Goal: Task Accomplishment & Management: Complete application form

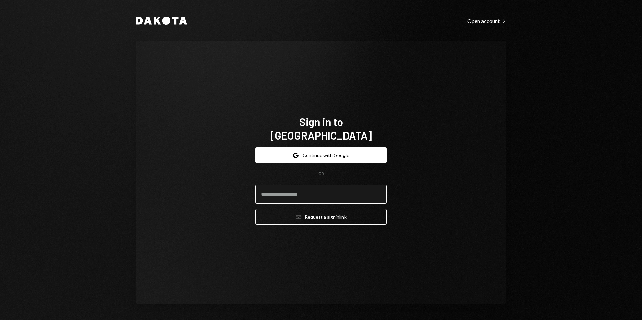
drag, startPoint x: 329, startPoint y: 193, endPoint x: 333, endPoint y: 193, distance: 3.8
click at [329, 193] on input "email" at bounding box center [321, 194] width 132 height 19
type input "**********"
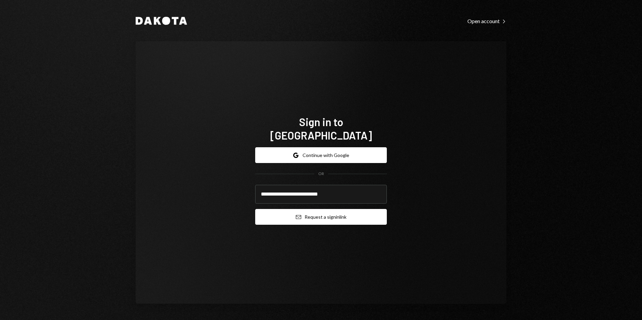
click at [333, 215] on button "Email Request a sign in link" at bounding box center [321, 217] width 132 height 16
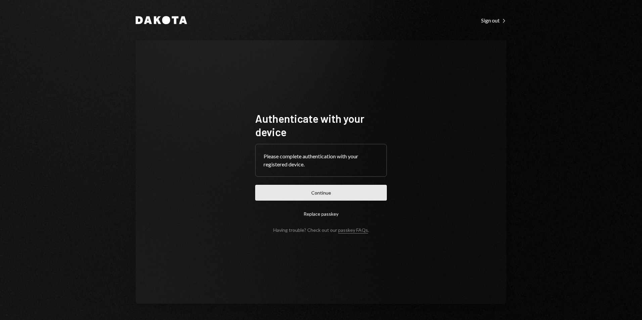
click at [325, 195] on button "Continue" at bounding box center [321, 193] width 132 height 16
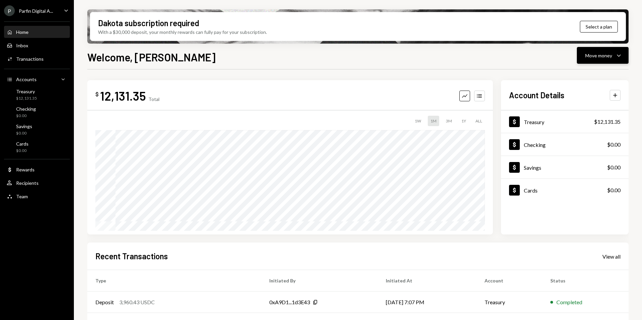
click at [617, 53] on icon "Caret Down" at bounding box center [619, 55] width 8 height 8
click at [601, 108] on div "Deposit" at bounding box center [597, 105] width 49 height 7
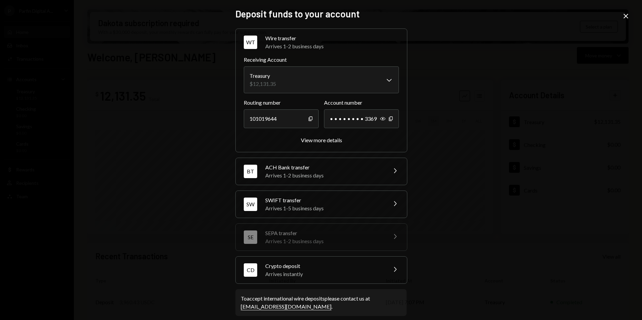
click at [624, 17] on icon "Close" at bounding box center [626, 16] width 8 height 8
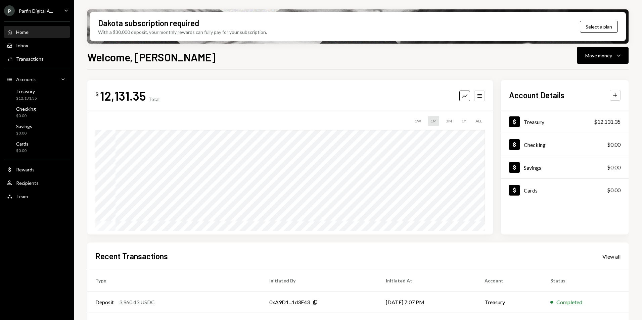
click at [40, 10] on div "Parfin Digital A..." at bounding box center [36, 11] width 34 height 6
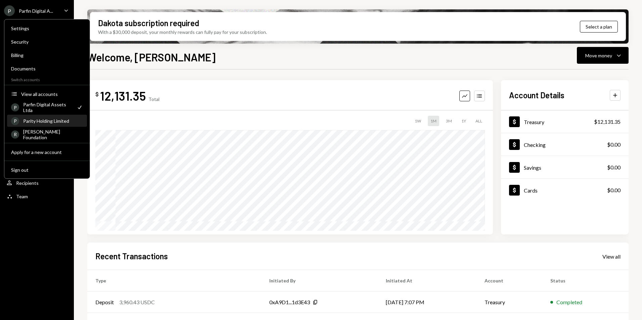
click at [68, 123] on div "Parity Holding Limited" at bounding box center [53, 121] width 60 height 6
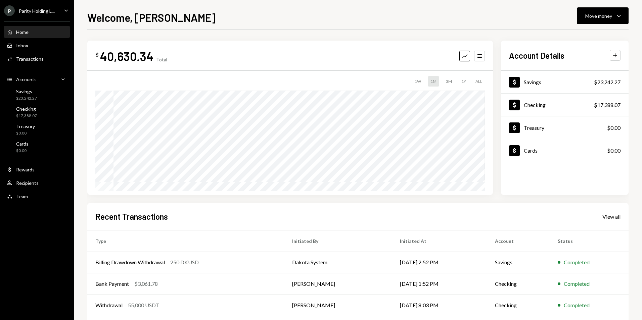
click at [613, 1] on div "Welcome, Bernardo Move money Caret Down $ 40,630.34 Total Graph Accounts 1W 1M …" at bounding box center [358, 160] width 568 height 320
click at [616, 7] on button "Move money Caret Down" at bounding box center [603, 15] width 52 height 17
click at [583, 63] on div "Deposit" at bounding box center [597, 66] width 49 height 7
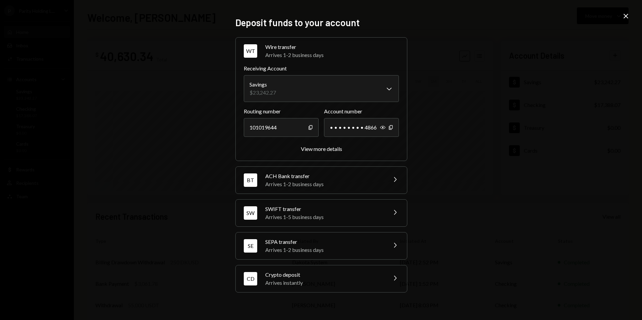
click at [365, 250] on div "Arrives 1-2 business days" at bounding box center [323, 250] width 117 height 8
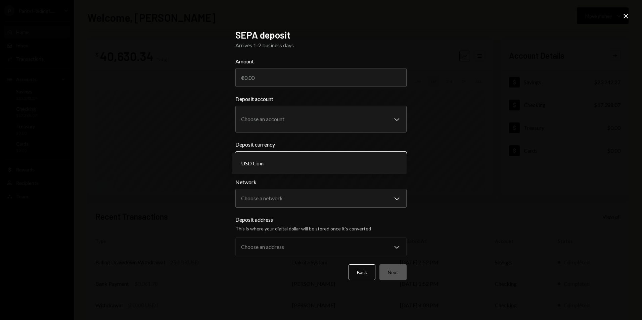
click at [377, 164] on body "**********" at bounding box center [321, 160] width 642 height 320
click at [436, 181] on div "**********" at bounding box center [321, 160] width 642 height 320
click at [377, 209] on form "**********" at bounding box center [320, 168] width 171 height 223
click at [381, 203] on body "**********" at bounding box center [321, 160] width 642 height 320
click at [447, 203] on div "**********" at bounding box center [321, 160] width 642 height 320
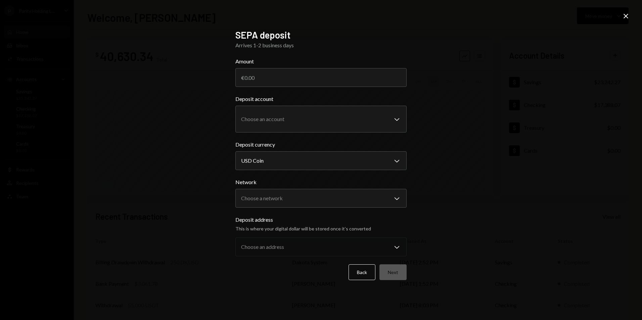
click at [365, 133] on form "**********" at bounding box center [320, 168] width 171 height 223
click at [367, 125] on body "**********" at bounding box center [321, 160] width 642 height 320
select select "**********"
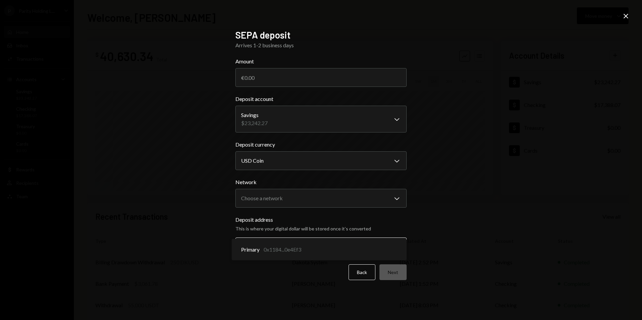
click at [313, 243] on body "**********" at bounding box center [321, 160] width 642 height 320
click at [423, 234] on div "**********" at bounding box center [321, 160] width 642 height 320
click at [315, 85] on input "Amount" at bounding box center [320, 77] width 171 height 19
click at [622, 11] on div "**********" at bounding box center [321, 160] width 642 height 320
click at [624, 18] on icon "Close" at bounding box center [626, 16] width 8 height 8
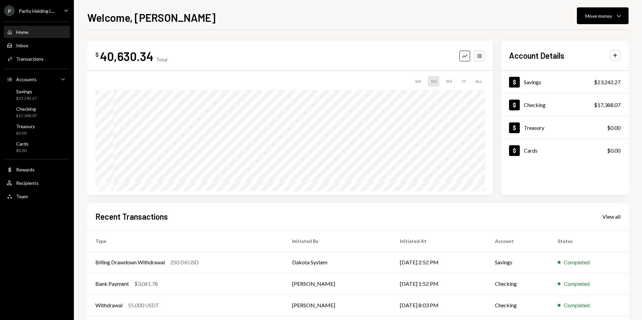
click at [48, 15] on div "P Parity Holding L..." at bounding box center [29, 10] width 51 height 11
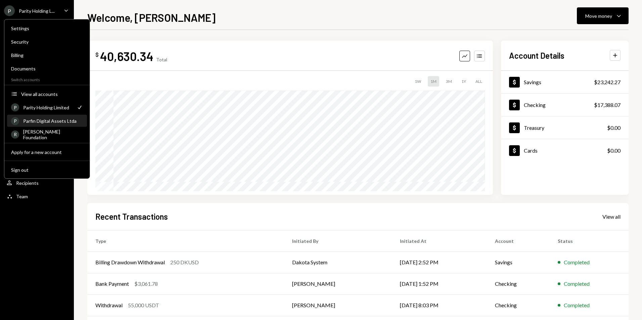
click at [71, 121] on div "Parfin Digital Assets Ltda" at bounding box center [53, 121] width 60 height 6
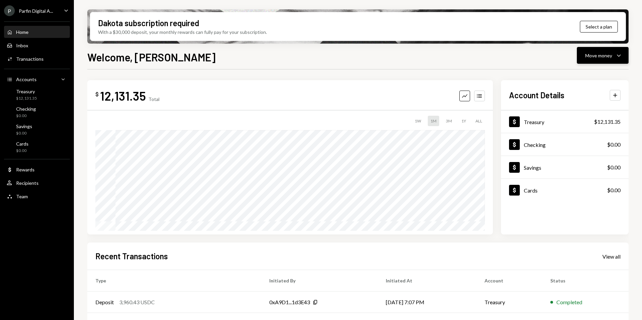
click at [603, 57] on div "Move money" at bounding box center [598, 55] width 27 height 7
click at [597, 102] on div "Deposit" at bounding box center [597, 105] width 49 height 7
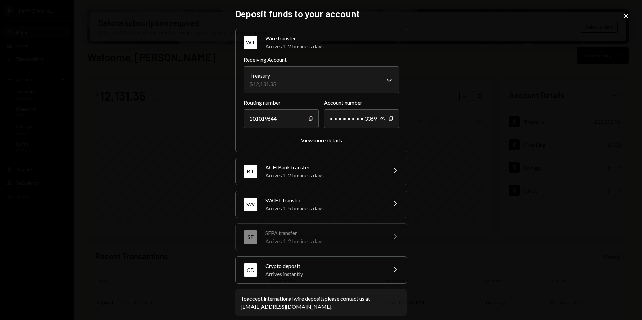
click at [333, 208] on div "Arrives 1-5 business days" at bounding box center [323, 208] width 117 height 8
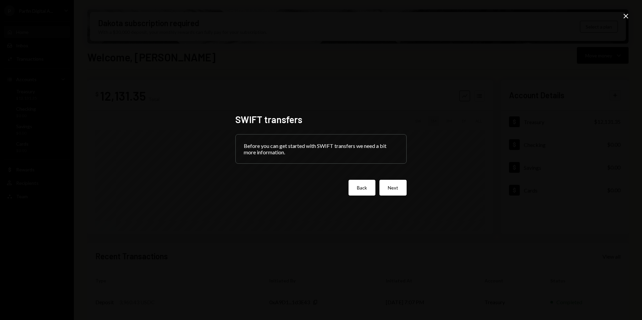
click at [363, 192] on button "Back" at bounding box center [361, 188] width 27 height 16
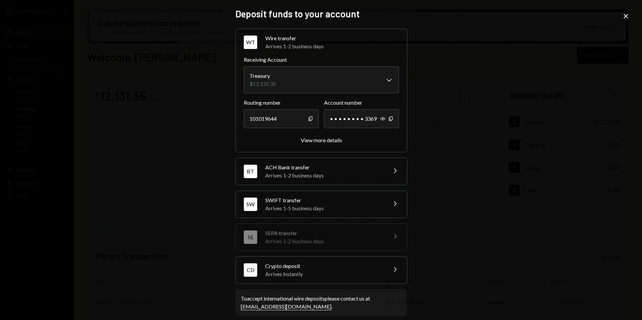
click at [626, 16] on icon at bounding box center [625, 16] width 5 height 5
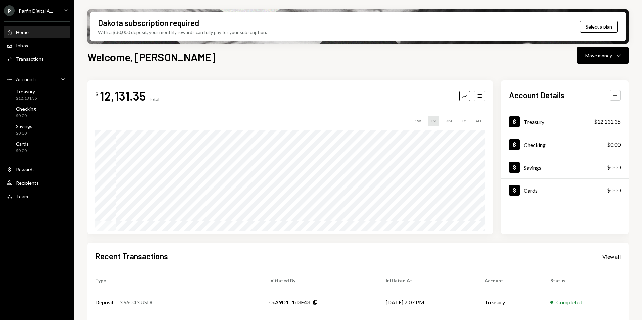
click at [30, 13] on div "Parfin Digital A..." at bounding box center [36, 11] width 34 height 6
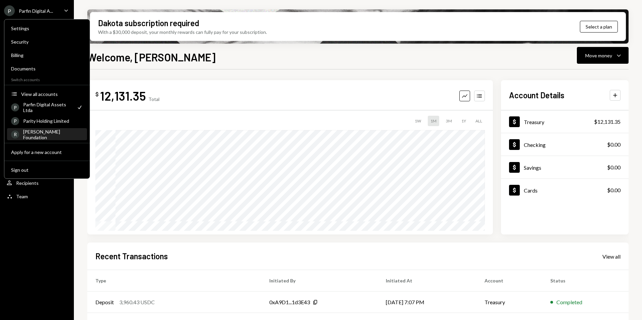
click at [52, 137] on div "[PERSON_NAME] Foundation" at bounding box center [53, 134] width 60 height 11
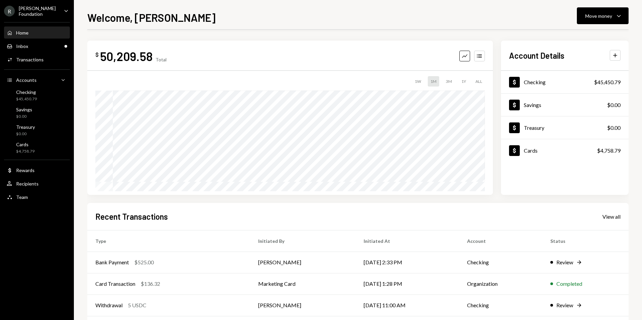
scroll to position [52, 0]
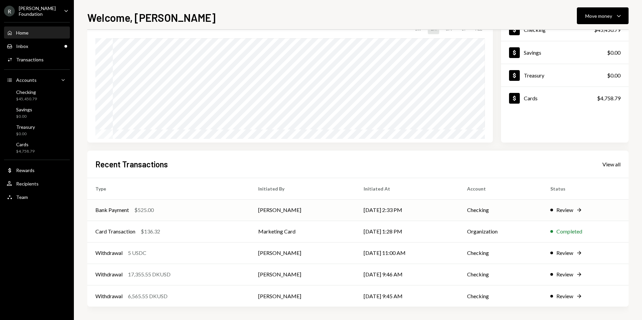
click at [331, 207] on td "SILVANA PIMENTEL" at bounding box center [302, 209] width 105 height 21
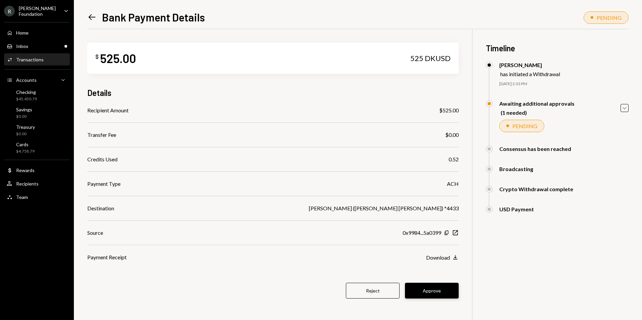
click at [438, 290] on button "Approve" at bounding box center [432, 291] width 54 height 16
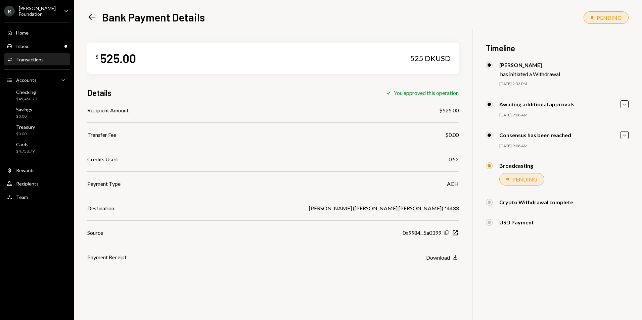
click at [91, 15] on icon at bounding box center [92, 17] width 7 height 6
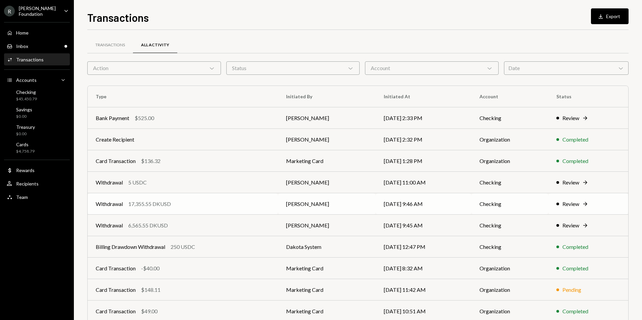
click at [459, 209] on td "[DATE] 9:46 AM" at bounding box center [424, 203] width 96 height 21
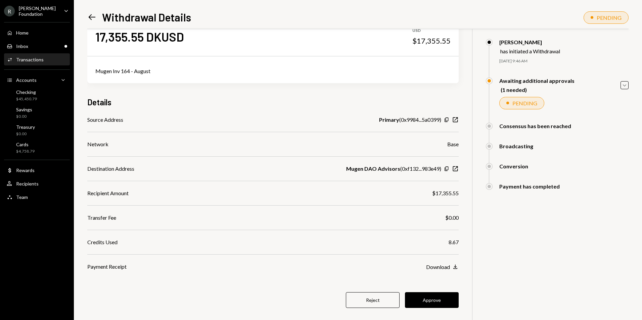
scroll to position [32, 0]
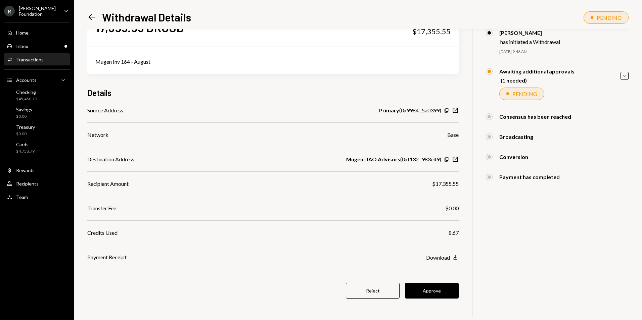
click at [440, 258] on div "Download" at bounding box center [438, 257] width 24 height 6
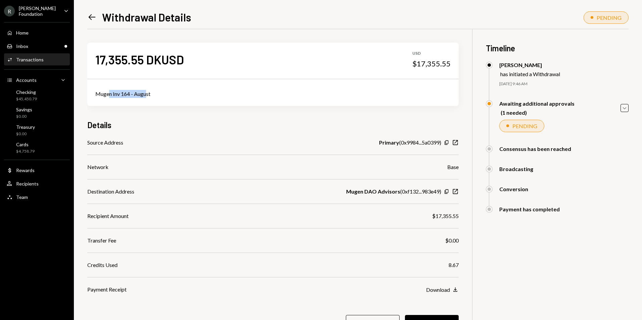
click at [147, 94] on div "Mugen Inv 164 - August" at bounding box center [272, 94] width 355 height 8
click at [148, 96] on div "Mugen Inv 164 - August" at bounding box center [272, 94] width 355 height 8
click at [90, 15] on icon "Left Arrow" at bounding box center [91, 16] width 9 height 9
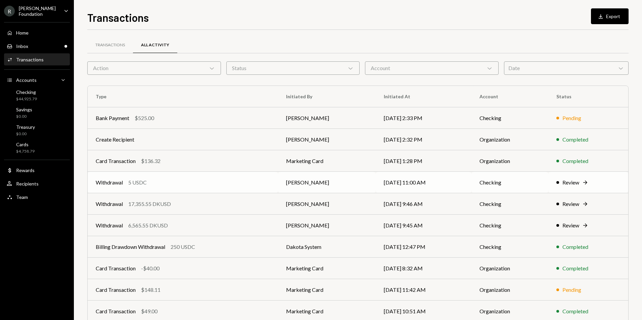
click at [371, 184] on td "[PERSON_NAME]" at bounding box center [326, 182] width 97 height 21
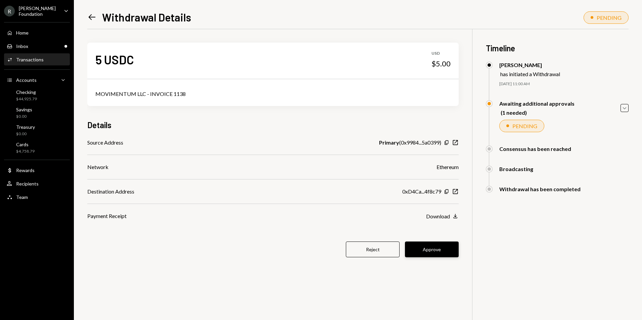
click at [434, 252] on button "Approve" at bounding box center [432, 250] width 54 height 16
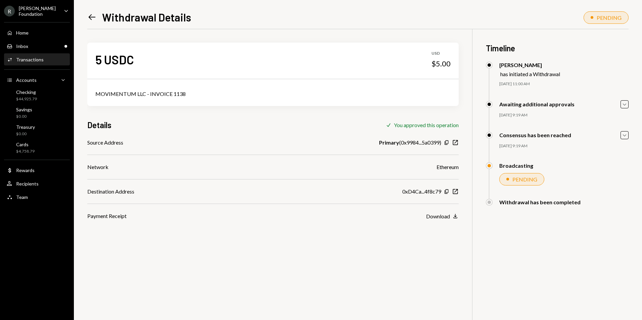
click at [99, 15] on div "Left Arrow Withdrawal Details" at bounding box center [139, 16] width 104 height 13
click at [91, 15] on icon at bounding box center [92, 17] width 7 height 6
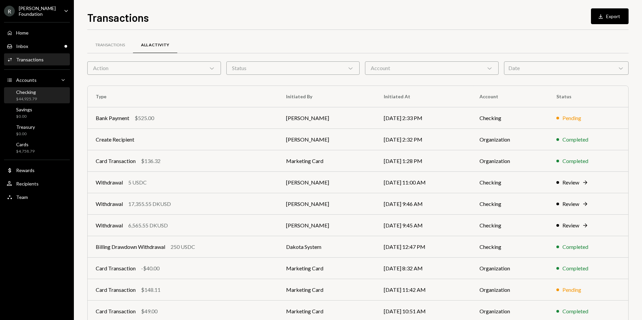
click at [37, 95] on div "Checking $44,925.79" at bounding box center [37, 95] width 60 height 13
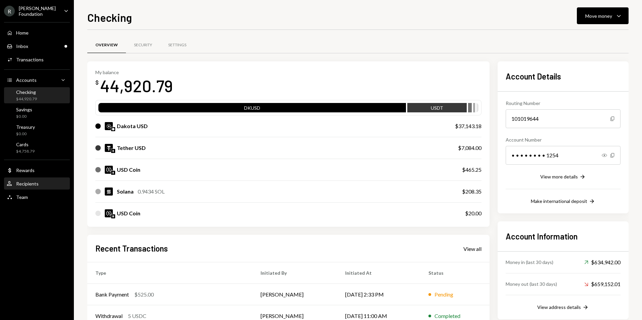
click at [36, 183] on div "Recipients" at bounding box center [27, 184] width 22 height 6
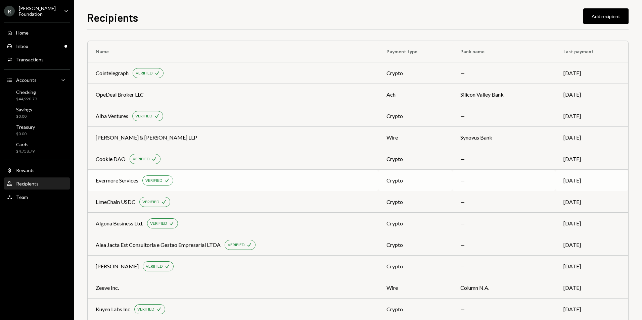
click at [309, 182] on div "Evermore Services VERIFIED Check" at bounding box center [233, 181] width 275 height 10
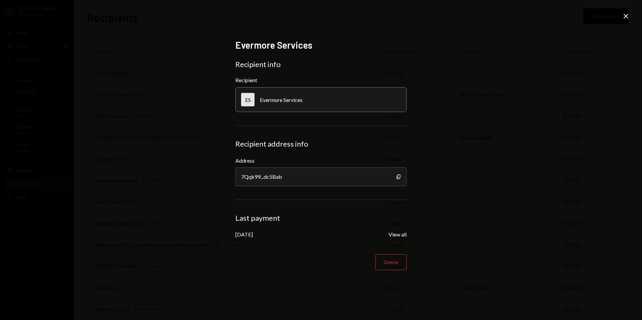
click at [631, 20] on div "Evermore Services Recipient info Recipient ES Evermore Services Recipient addre…" at bounding box center [321, 160] width 642 height 320
click at [627, 18] on icon "Close" at bounding box center [626, 16] width 8 height 8
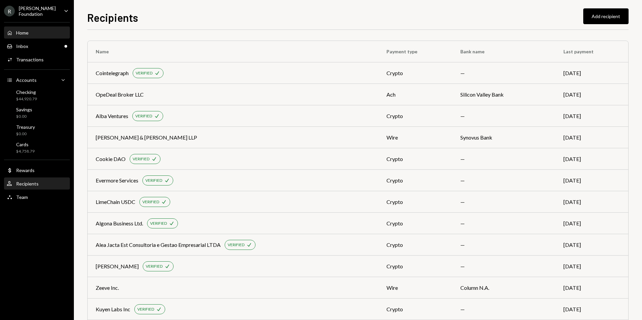
click at [57, 30] on div "Home Home" at bounding box center [37, 33] width 60 height 6
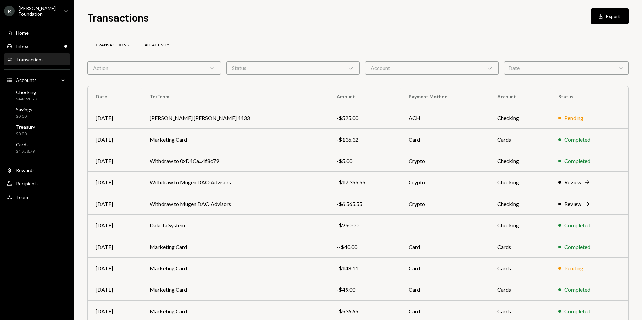
click at [159, 48] on div "All Activity" at bounding box center [157, 45] width 41 height 16
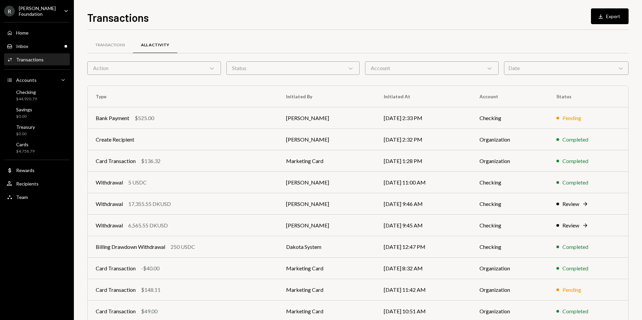
click at [527, 65] on div "Date Chevron Down" at bounding box center [566, 67] width 125 height 13
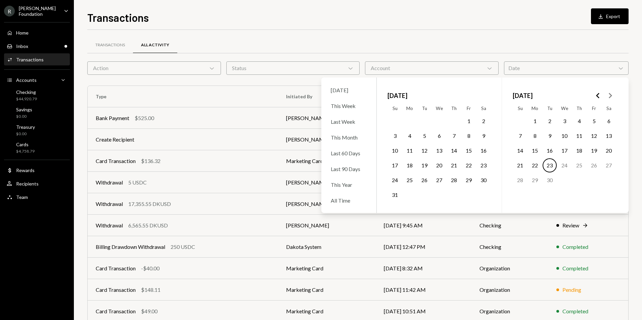
click at [481, 69] on div "Account Chevron Down" at bounding box center [432, 67] width 134 height 13
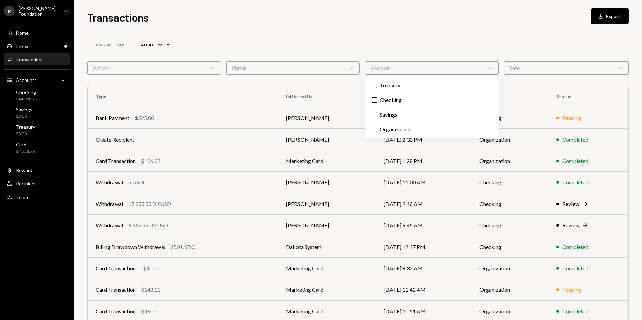
click at [530, 65] on div "Date Chevron Down" at bounding box center [566, 67] width 125 height 13
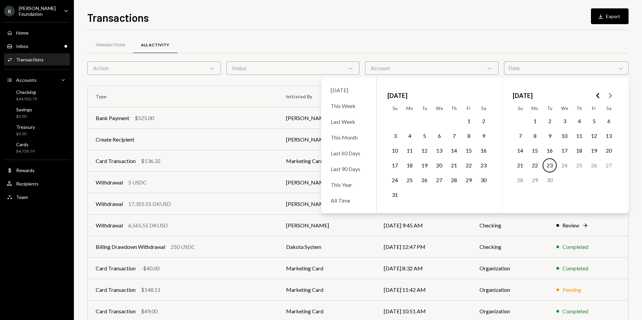
click at [463, 177] on button "29" at bounding box center [469, 180] width 14 height 14
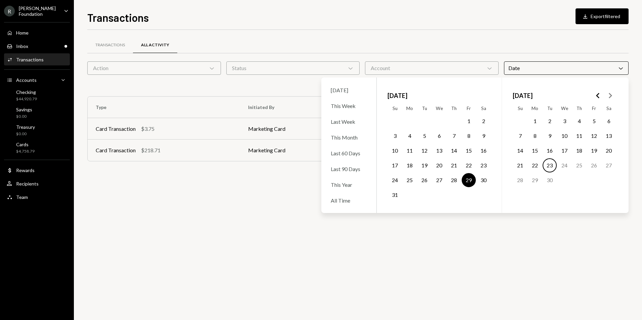
click at [554, 122] on button "2" at bounding box center [549, 121] width 14 height 14
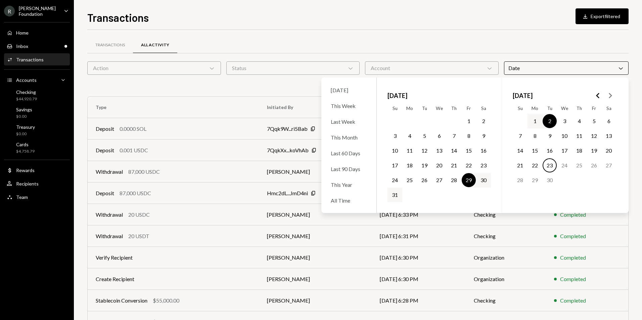
click at [75, 163] on div "Transactions Download Export filtered Transactions All Activity Action Chevron …" at bounding box center [358, 160] width 568 height 320
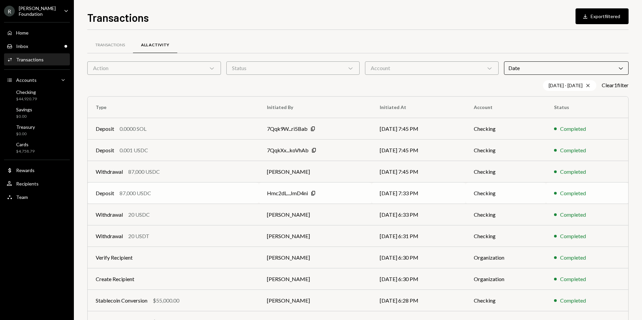
click at [167, 192] on div "Deposit 87,000 USDC" at bounding box center [173, 193] width 155 height 8
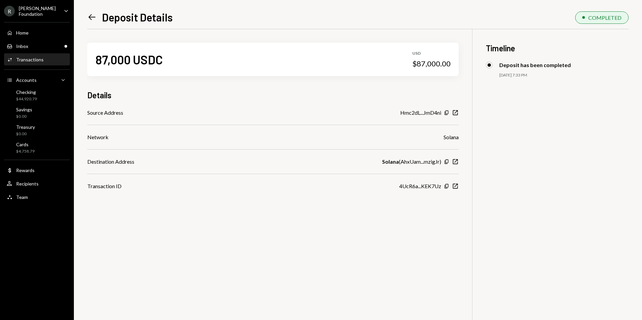
click at [92, 17] on icon "Left Arrow" at bounding box center [91, 16] width 9 height 9
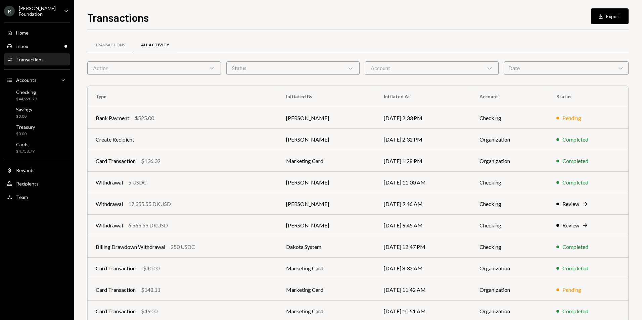
click at [208, 68] on icon "Chevron Down" at bounding box center [211, 68] width 7 height 7
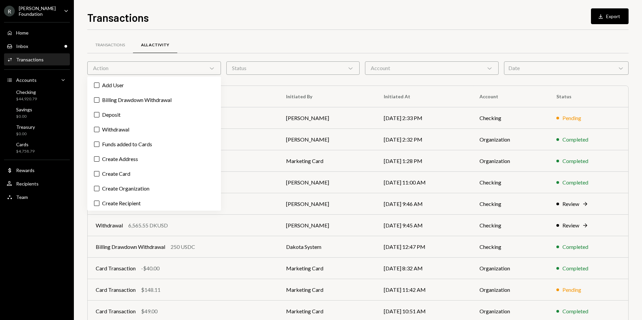
click at [208, 68] on icon "Chevron Down" at bounding box center [211, 68] width 7 height 7
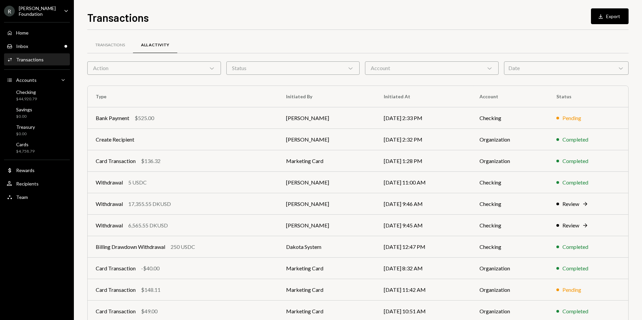
click at [544, 67] on div "Date Chevron Down" at bounding box center [566, 67] width 125 height 13
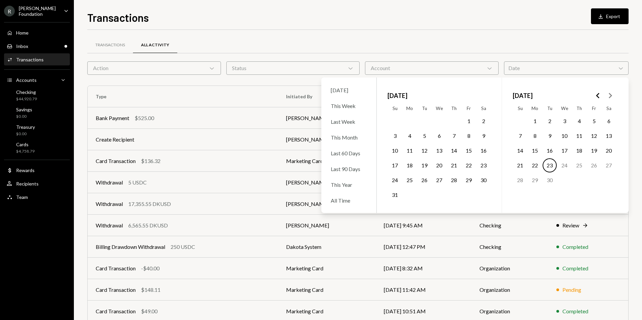
click at [454, 179] on button "28" at bounding box center [454, 180] width 14 height 14
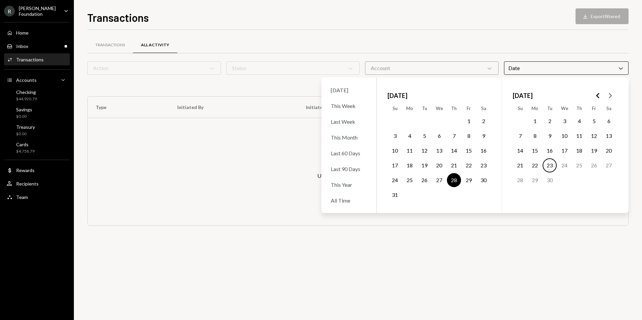
click at [546, 121] on button "2" at bounding box center [549, 121] width 14 height 14
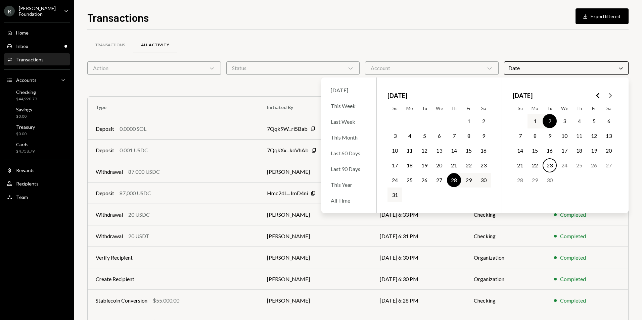
click at [76, 195] on div "Transactions Download Export filtered Transactions All Activity Action Chevron …" at bounding box center [358, 160] width 568 height 320
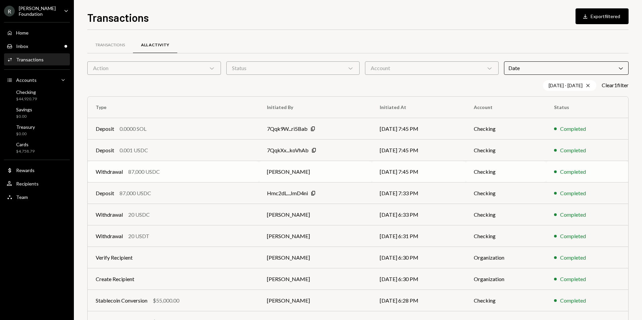
click at [345, 175] on td "[PERSON_NAME]" at bounding box center [315, 171] width 113 height 21
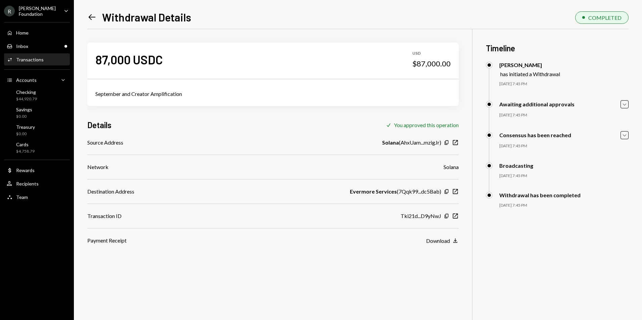
click at [93, 20] on icon "Left Arrow" at bounding box center [91, 16] width 9 height 9
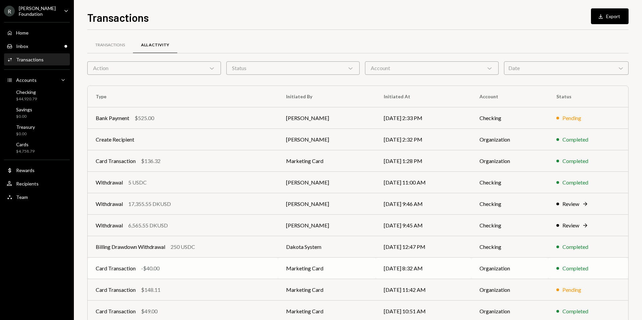
scroll to position [30, 0]
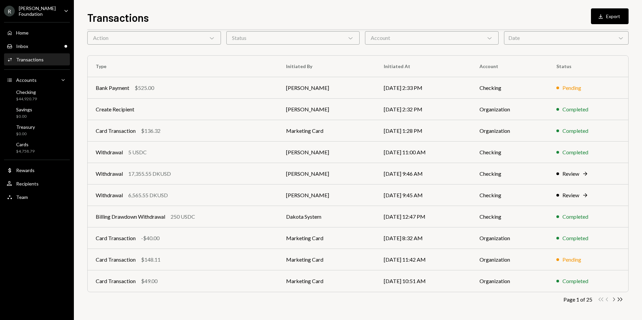
click at [612, 298] on icon "Chevron Right" at bounding box center [613, 299] width 6 height 6
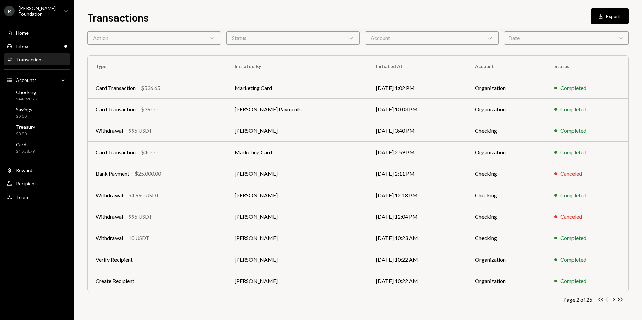
click at [612, 298] on icon "Chevron Right" at bounding box center [613, 299] width 6 height 6
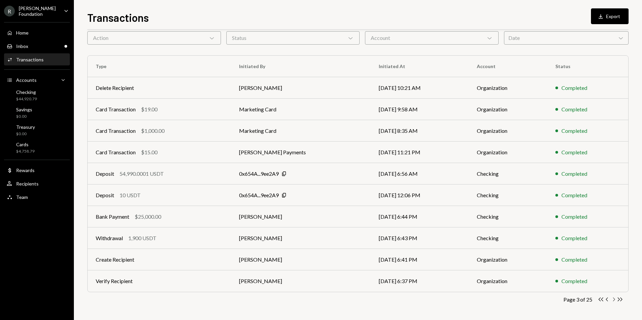
click at [613, 300] on icon "Chevron Right" at bounding box center [613, 299] width 6 height 6
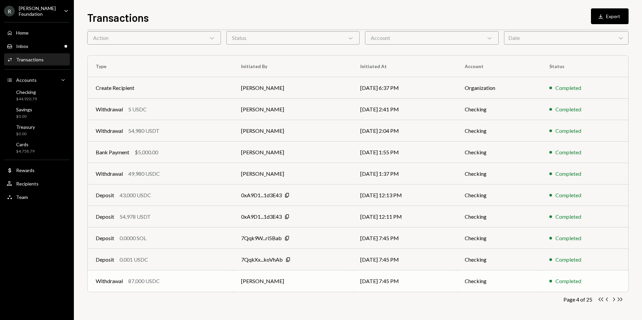
click at [376, 281] on td "09/02/25 7:45 PM" at bounding box center [404, 281] width 104 height 21
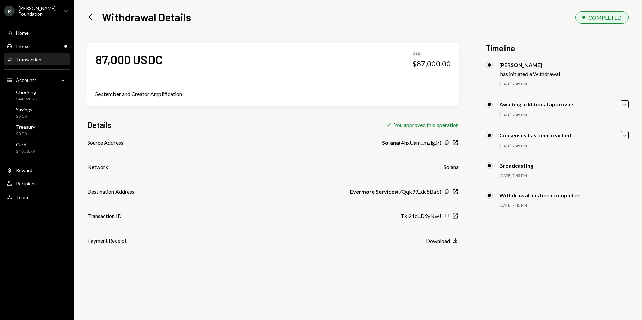
click at [91, 21] on icon "Left Arrow" at bounding box center [91, 16] width 9 height 9
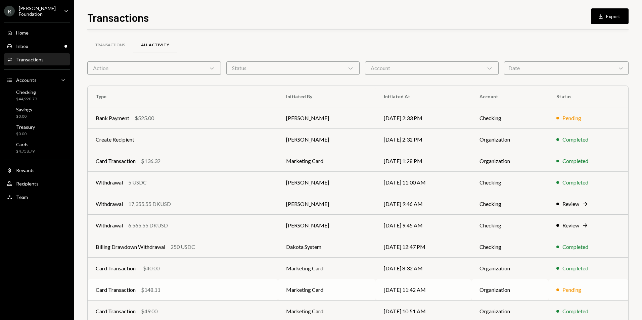
scroll to position [30, 0]
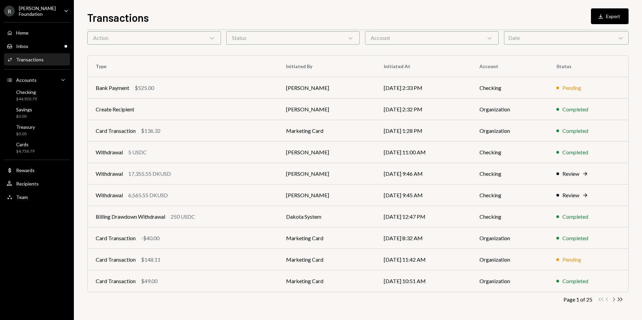
click at [614, 300] on icon "Chevron Right" at bounding box center [613, 299] width 6 height 6
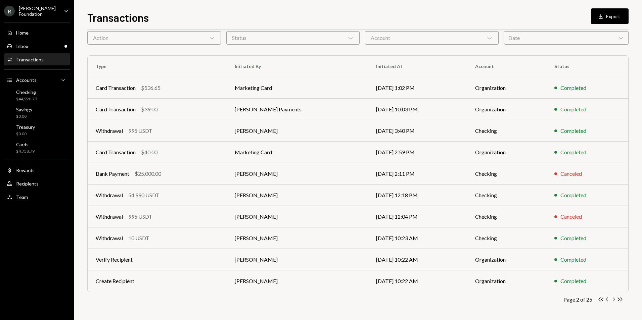
click at [614, 300] on icon "Chevron Right" at bounding box center [613, 299] width 6 height 6
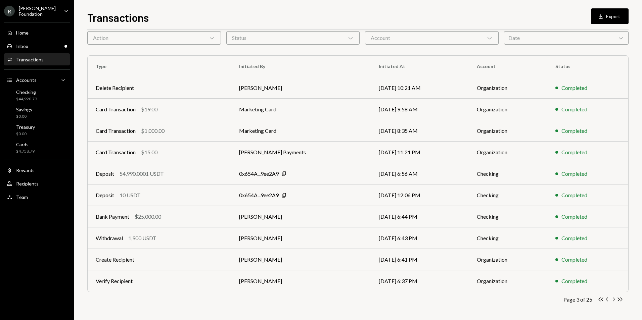
click at [614, 300] on icon "Chevron Right" at bounding box center [613, 299] width 6 height 6
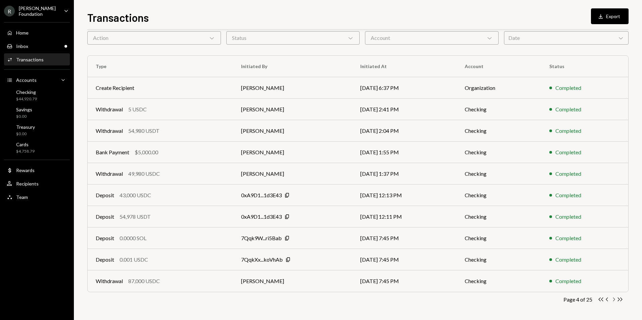
click at [614, 300] on icon "Chevron Right" at bounding box center [613, 299] width 6 height 6
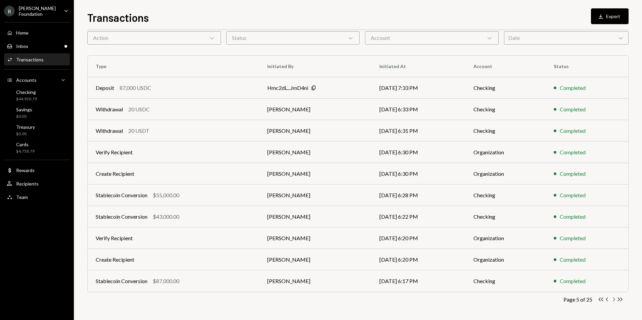
click at [612, 300] on icon "Chevron Right" at bounding box center [613, 299] width 6 height 6
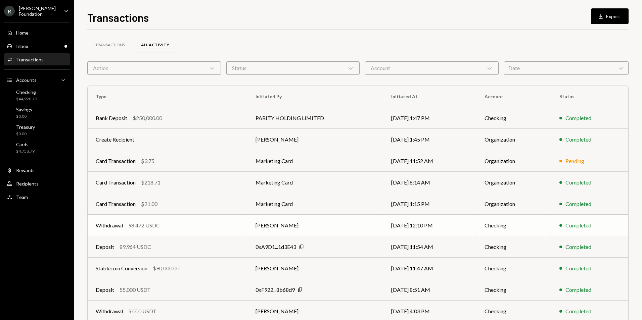
click at [274, 228] on td "[PERSON_NAME]" at bounding box center [315, 225] width 136 height 21
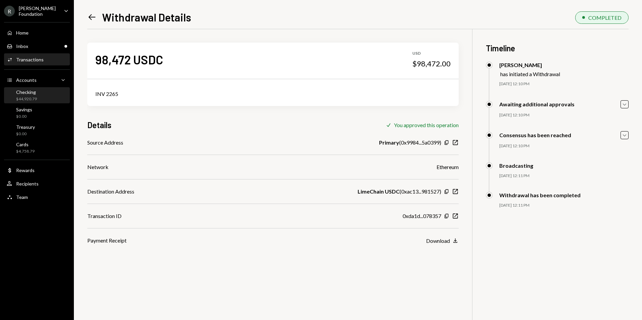
drag, startPoint x: 39, startPoint y: 95, endPoint x: 51, endPoint y: 96, distance: 11.8
click at [39, 95] on div "Checking $44,920.79" at bounding box center [37, 95] width 60 height 13
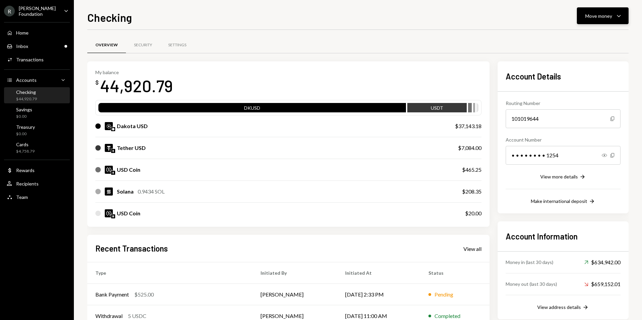
click at [607, 16] on div "Move money" at bounding box center [598, 15] width 27 height 7
click at [584, 66] on div "Deposit" at bounding box center [597, 66] width 49 height 7
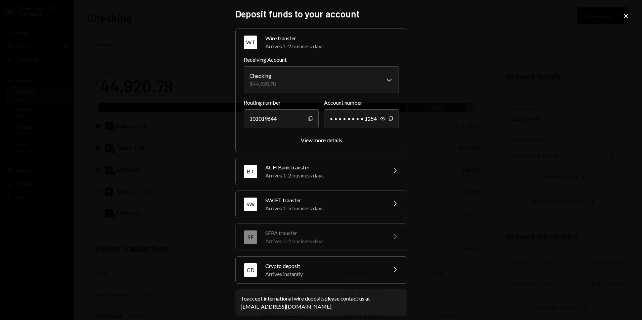
click at [314, 273] on div "Arrives instantly" at bounding box center [323, 274] width 117 height 8
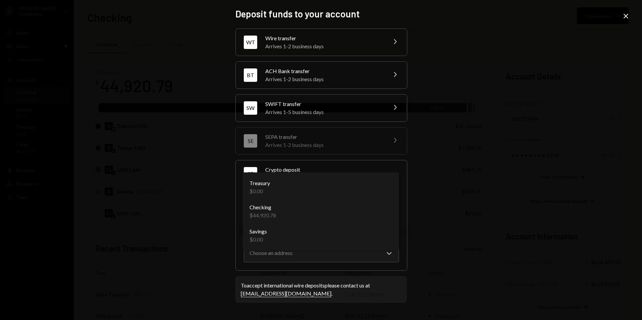
click at [320, 208] on body "R [PERSON_NAME] Foundation Caret Down Home Home Inbox Inbox Activities Transact…" at bounding box center [321, 160] width 642 height 320
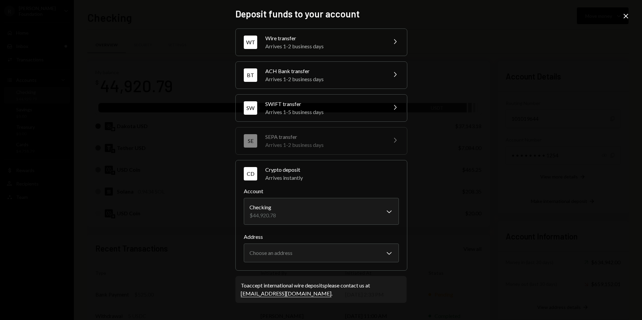
click at [421, 209] on div "**********" at bounding box center [321, 160] width 642 height 320
click at [352, 248] on body "R [PERSON_NAME] Foundation Caret Down Home Home Inbox Inbox Activities Transact…" at bounding box center [321, 160] width 642 height 320
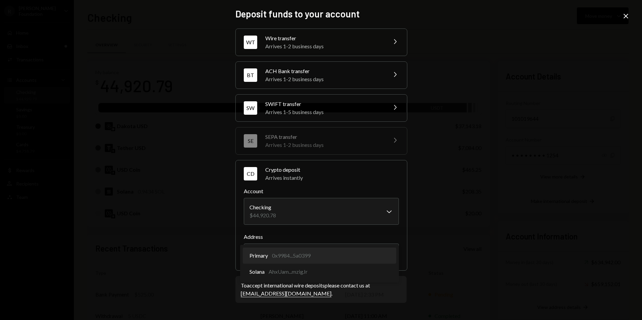
select select "**********"
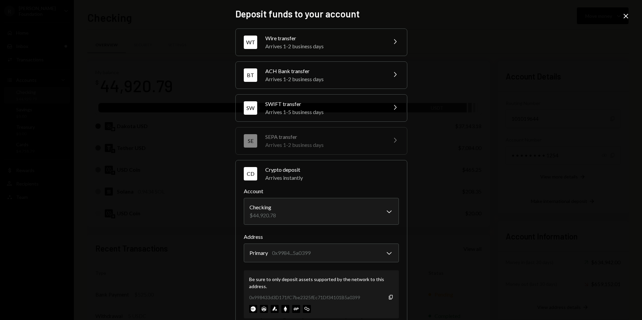
scroll to position [50, 0]
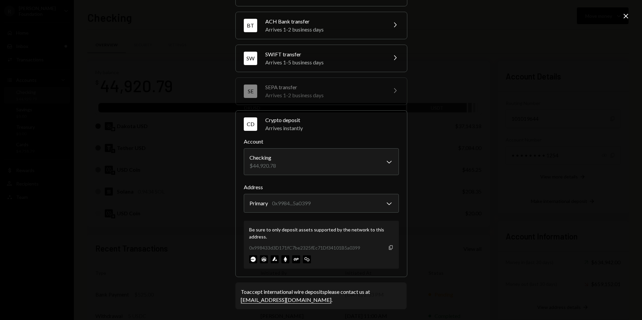
click at [389, 248] on icon "Copy" at bounding box center [390, 247] width 5 height 5
drag, startPoint x: 429, startPoint y: 156, endPoint x: 493, endPoint y: 96, distance: 87.6
click at [429, 156] on div "**********" at bounding box center [321, 160] width 642 height 320
click at [629, 16] on icon "Close" at bounding box center [626, 16] width 8 height 8
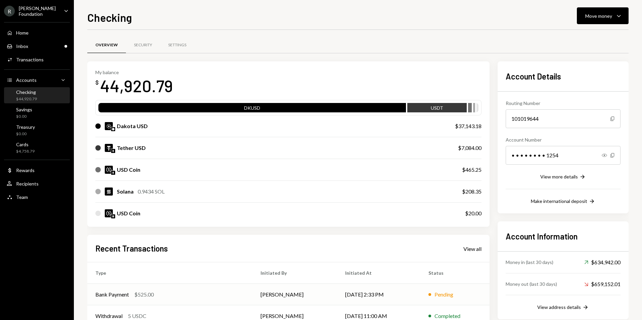
click at [261, 292] on td "SILVANA PIMENTEL" at bounding box center [294, 294] width 85 height 21
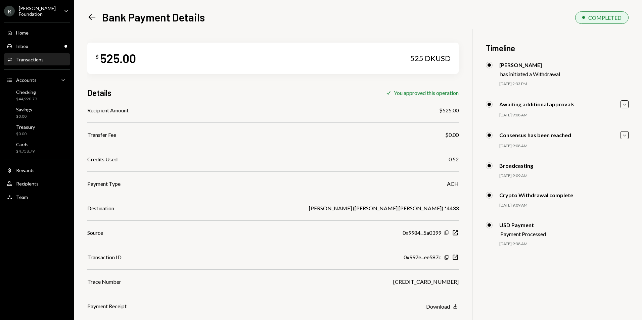
click at [91, 19] on icon "Left Arrow" at bounding box center [91, 16] width 9 height 9
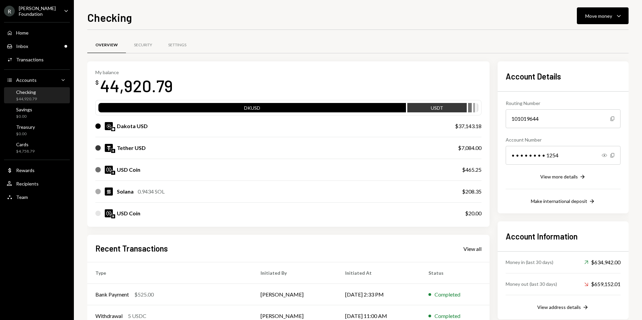
click at [492, 225] on div "My balance $ 44,920.79 DKUSD USDT Dakota USD $37,143.18 Tether USD $7,084.00 US…" at bounding box center [357, 226] width 541 height 330
click at [37, 95] on div "Checking $44,920.79" at bounding box center [37, 95] width 60 height 13
click at [29, 64] on div "Activities Transactions" at bounding box center [37, 59] width 60 height 11
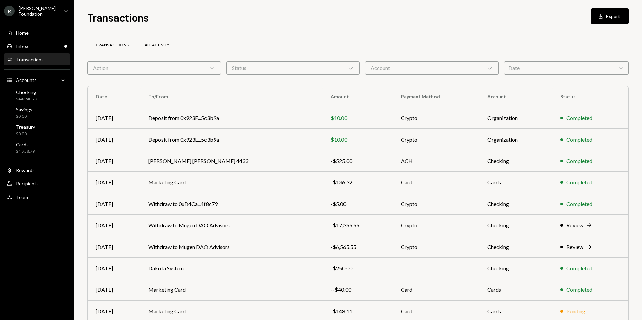
click at [152, 44] on div "All Activity" at bounding box center [157, 45] width 25 height 6
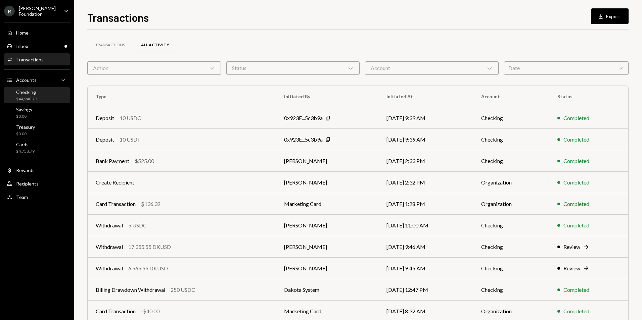
click at [33, 94] on div "Checking $44,940.79" at bounding box center [26, 95] width 21 height 13
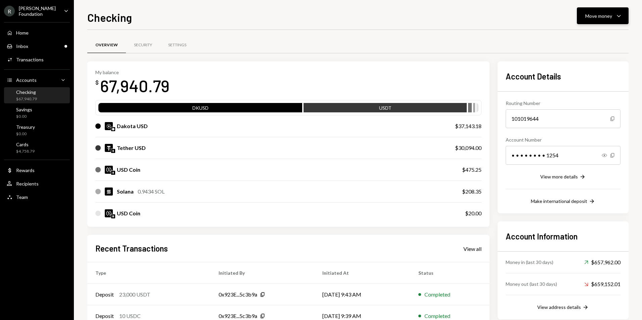
click at [605, 20] on button "Move money Caret Down" at bounding box center [603, 15] width 52 height 17
click at [587, 66] on div "Deposit" at bounding box center [597, 66] width 49 height 7
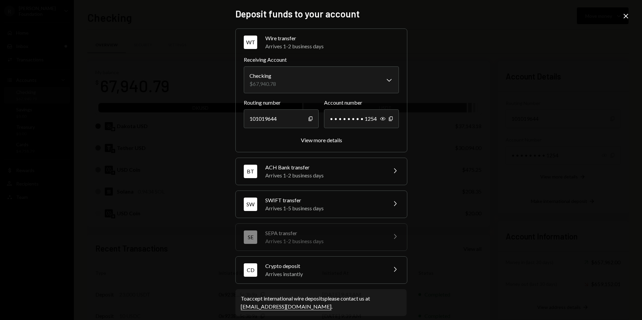
click at [626, 16] on icon at bounding box center [625, 16] width 5 height 5
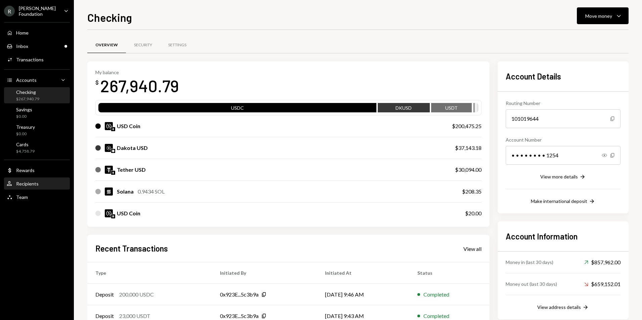
click at [47, 186] on div "User Recipients" at bounding box center [37, 184] width 60 height 6
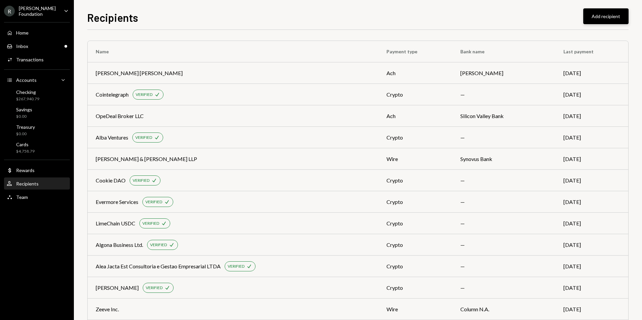
click at [613, 22] on button "Add recipient" at bounding box center [605, 16] width 45 height 16
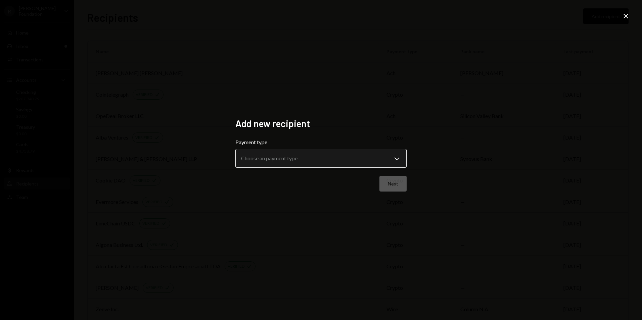
click at [335, 158] on body "R [PERSON_NAME] Foundation Caret Down Home Home Inbox Inbox Activities Transact…" at bounding box center [321, 160] width 642 height 320
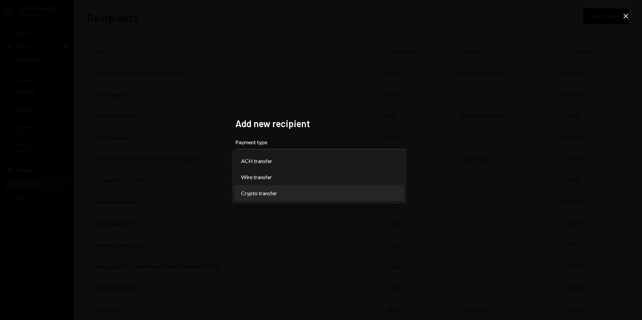
select select "******"
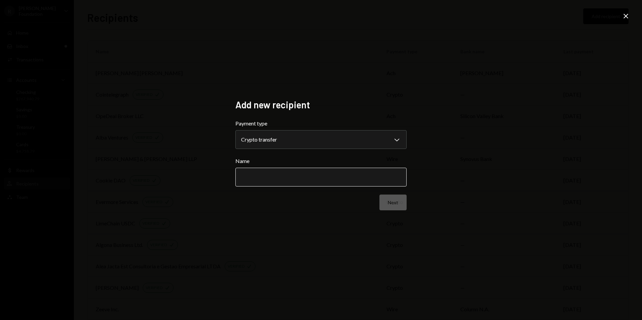
click at [320, 173] on input "Name" at bounding box center [320, 177] width 171 height 19
type input "*"
type input "****"
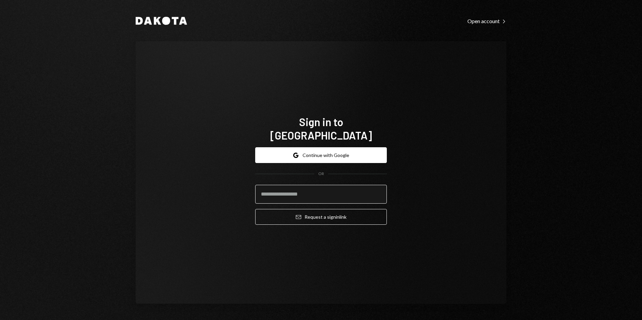
drag, startPoint x: 322, startPoint y: 184, endPoint x: 322, endPoint y: 188, distance: 3.7
click at [322, 185] on input "email" at bounding box center [321, 194] width 132 height 19
type input "**********"
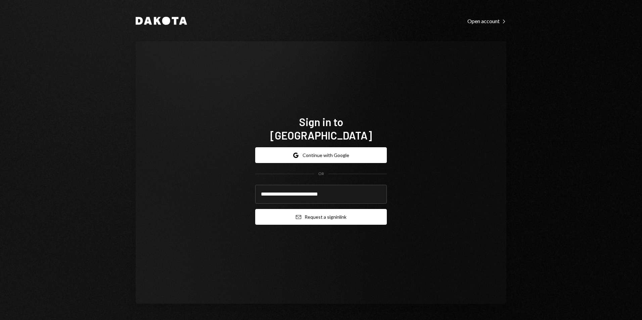
click at [328, 211] on button "Email Request a sign in link" at bounding box center [321, 217] width 132 height 16
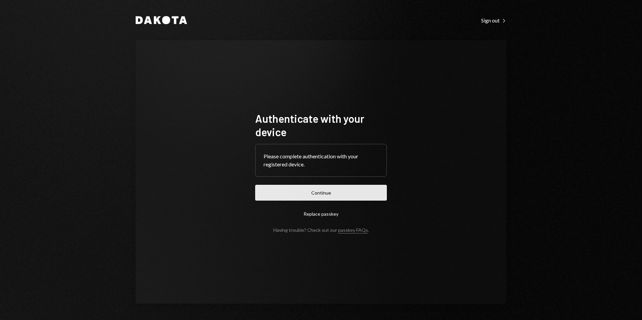
click at [327, 191] on button "Continue" at bounding box center [321, 193] width 132 height 16
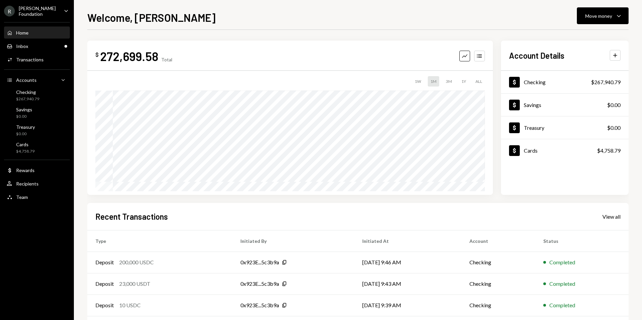
click at [50, 9] on div "[PERSON_NAME] Foundation" at bounding box center [39, 10] width 40 height 11
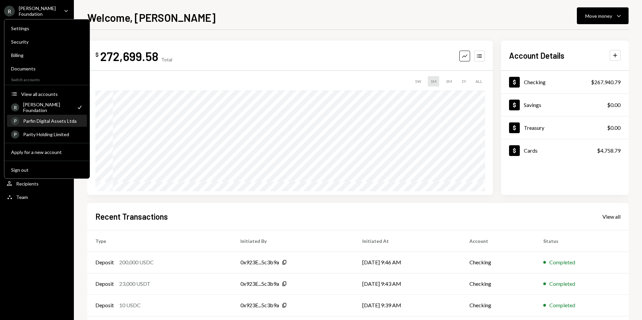
click at [63, 121] on div "Parfin Digital Assets Ltda" at bounding box center [53, 121] width 60 height 6
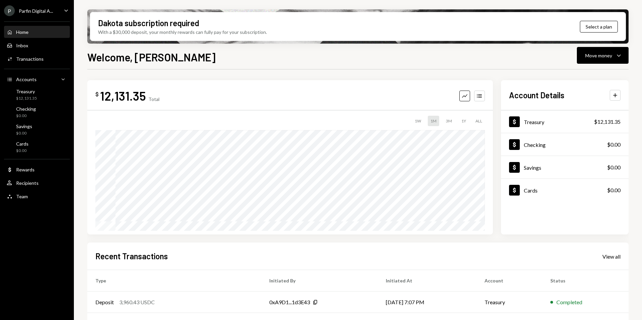
click at [34, 16] on div "P Parfin Digital A..." at bounding box center [28, 10] width 49 height 11
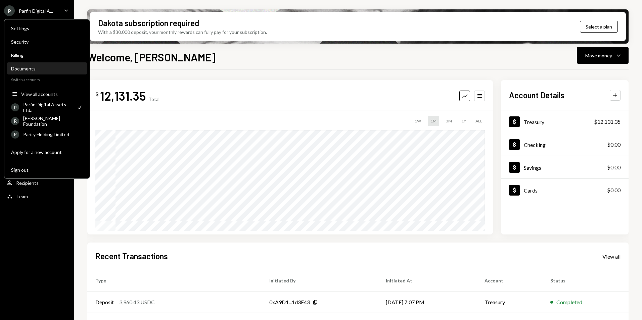
click at [42, 70] on div "Documents" at bounding box center [47, 69] width 72 height 6
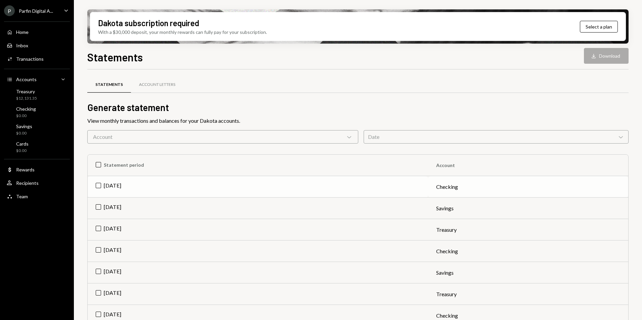
click at [116, 185] on td "Aug 2025" at bounding box center [258, 186] width 340 height 21
click at [602, 57] on button "Download Download" at bounding box center [606, 56] width 45 height 16
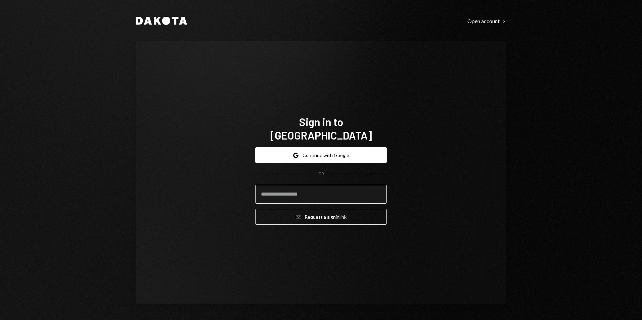
drag, startPoint x: 300, startPoint y: 186, endPoint x: 303, endPoint y: 190, distance: 5.0
click at [300, 186] on input "email" at bounding box center [321, 194] width 132 height 19
type input "**********"
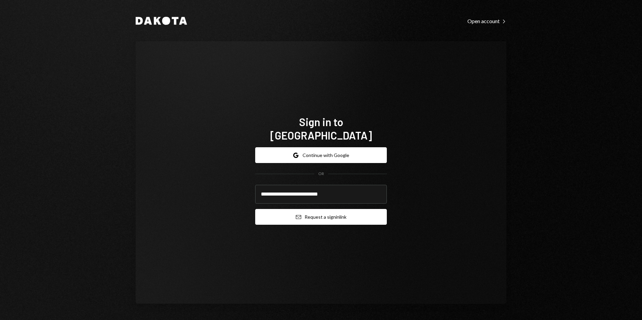
click at [325, 215] on button "Email Request a sign in link" at bounding box center [321, 217] width 132 height 16
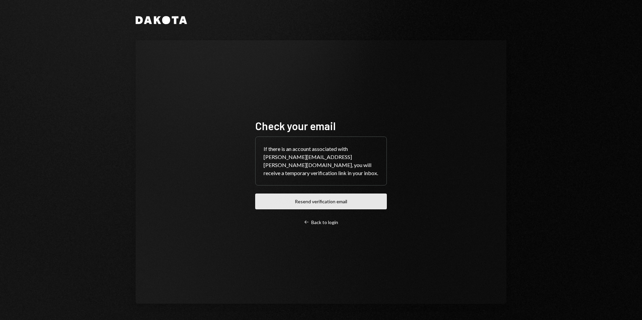
click at [333, 194] on button "Resend verification email" at bounding box center [321, 202] width 132 height 16
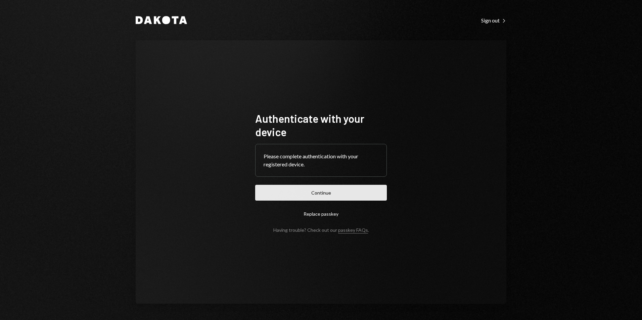
click at [351, 192] on button "Continue" at bounding box center [321, 193] width 132 height 16
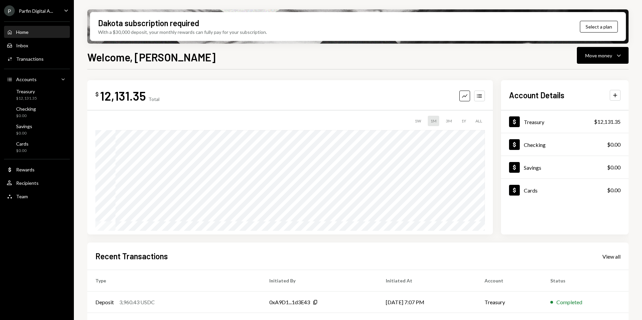
click at [39, 16] on ul "P Parfin Digital A... Caret Down Home Home Inbox Inbox Activities Transactions …" at bounding box center [37, 102] width 74 height 204
click at [42, 12] on div "Parfin Digital A..." at bounding box center [36, 11] width 34 height 6
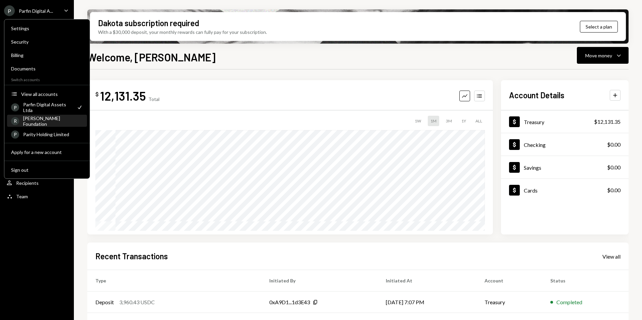
click at [60, 121] on div "[PERSON_NAME] Foundation" at bounding box center [53, 120] width 60 height 11
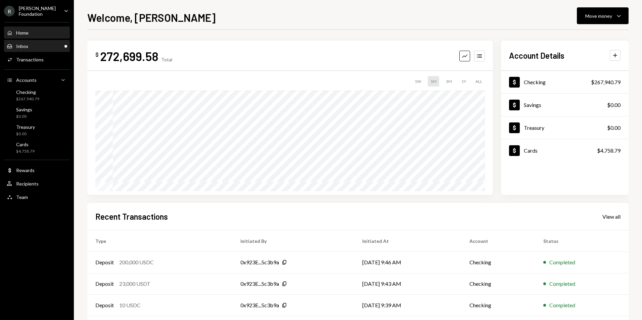
click at [48, 46] on div "Inbox Inbox" at bounding box center [37, 46] width 60 height 6
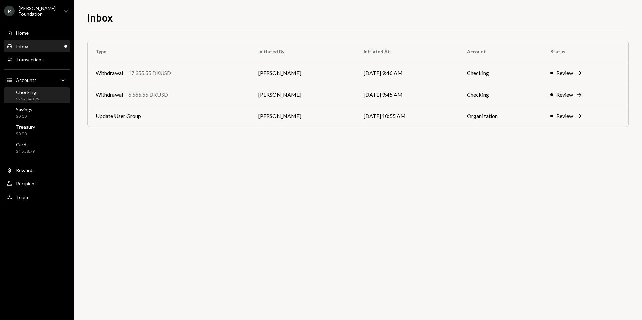
click at [44, 97] on div "Checking $267,940.79" at bounding box center [37, 95] width 60 height 13
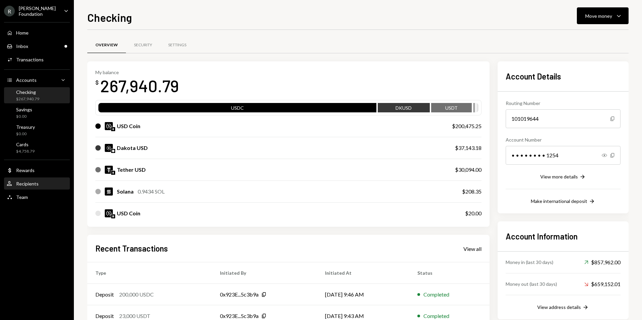
click at [43, 184] on div "User Recipients" at bounding box center [37, 184] width 60 height 6
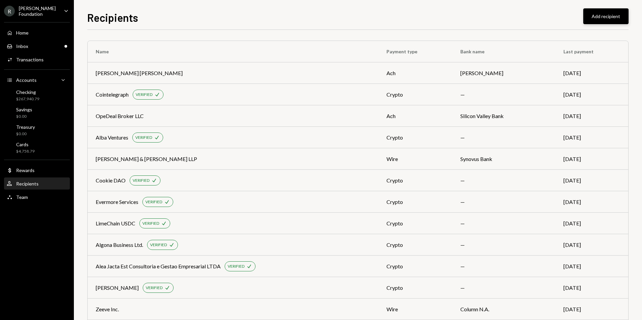
click at [598, 18] on button "Add recipient" at bounding box center [605, 16] width 45 height 16
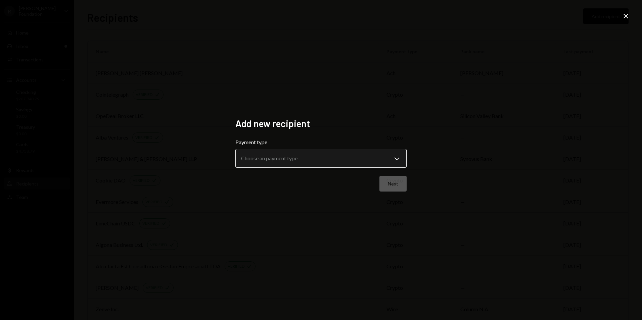
click at [305, 159] on body "R [PERSON_NAME] Foundation Caret Down Home Home Inbox Inbox Activities Transact…" at bounding box center [321, 160] width 642 height 320
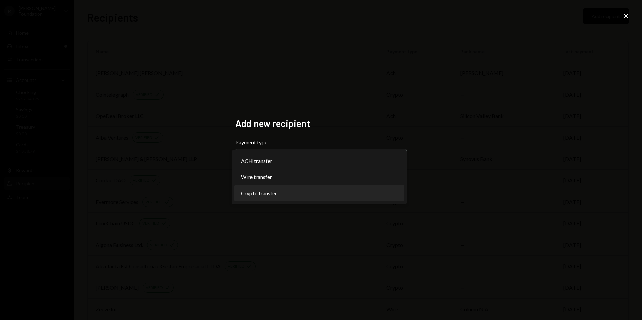
select select "******"
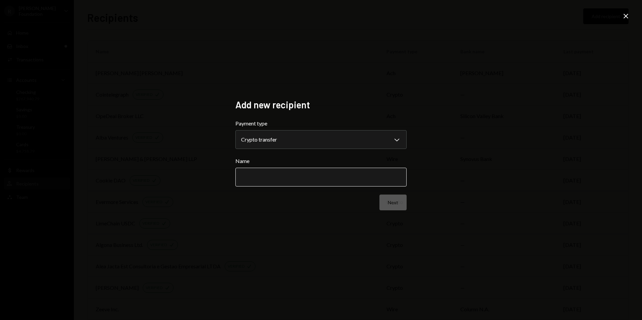
click at [287, 173] on input "Name" at bounding box center [320, 177] width 171 height 19
type input "**********"
click at [400, 207] on button "Next" at bounding box center [392, 203] width 27 height 16
click at [322, 142] on body "R [PERSON_NAME] Foundation Caret Down Home Home Inbox Inbox Activities Transact…" at bounding box center [321, 160] width 642 height 320
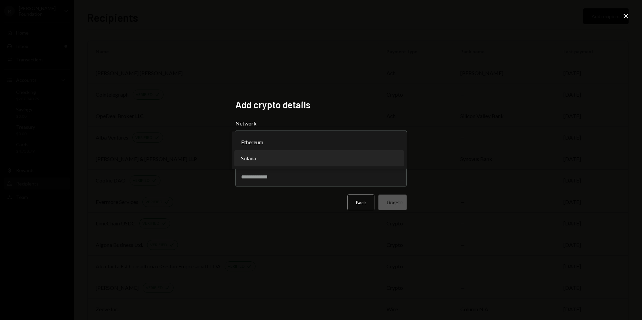
select select "**********"
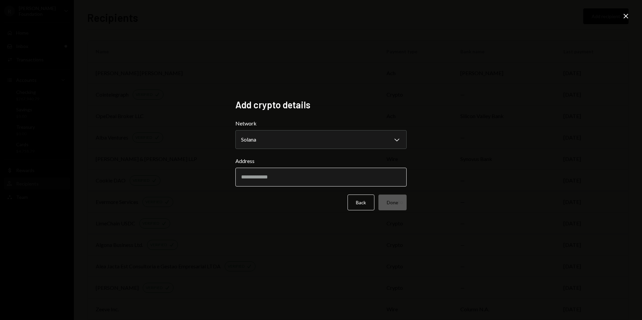
click at [297, 175] on input "Address" at bounding box center [320, 177] width 171 height 19
paste input "**********"
type input "**********"
click at [320, 181] on input "**********" at bounding box center [320, 177] width 171 height 19
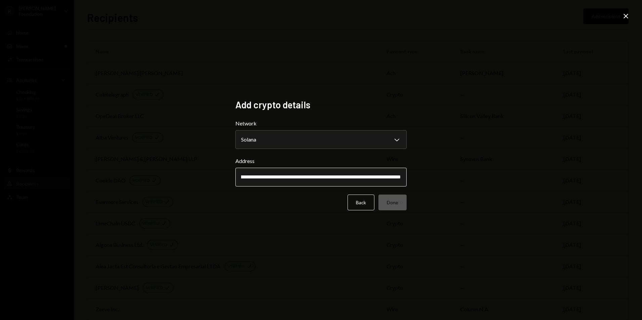
click at [320, 181] on input "**********" at bounding box center [320, 177] width 171 height 19
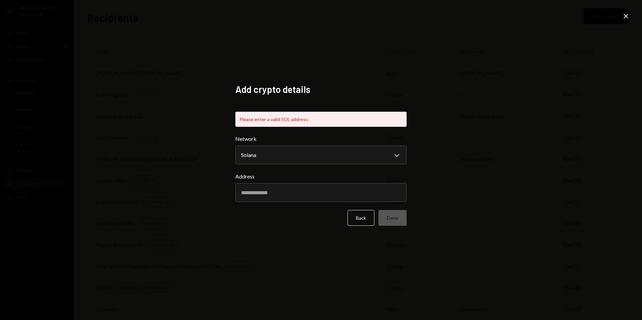
paste input "**********"
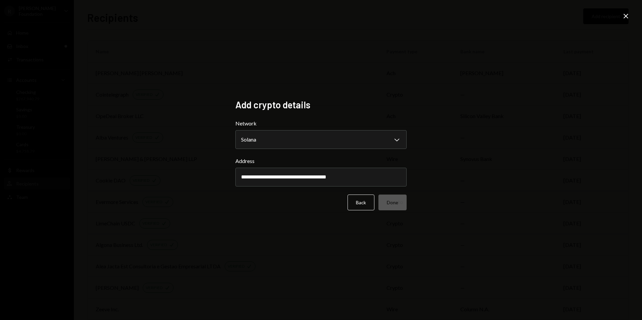
type input "**********"
click at [346, 232] on div "**********" at bounding box center [321, 160] width 642 height 320
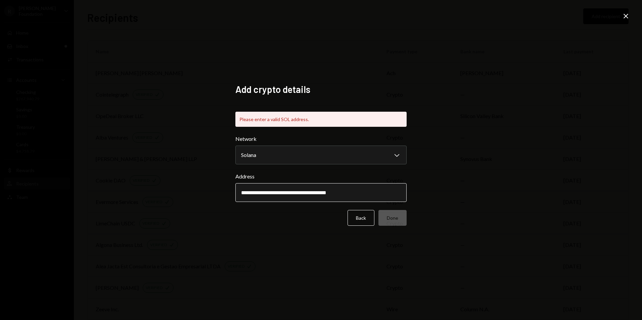
click at [381, 198] on input "**********" at bounding box center [320, 192] width 171 height 19
click at [297, 240] on div "**********" at bounding box center [320, 161] width 187 height 170
